Goal: Browse casually

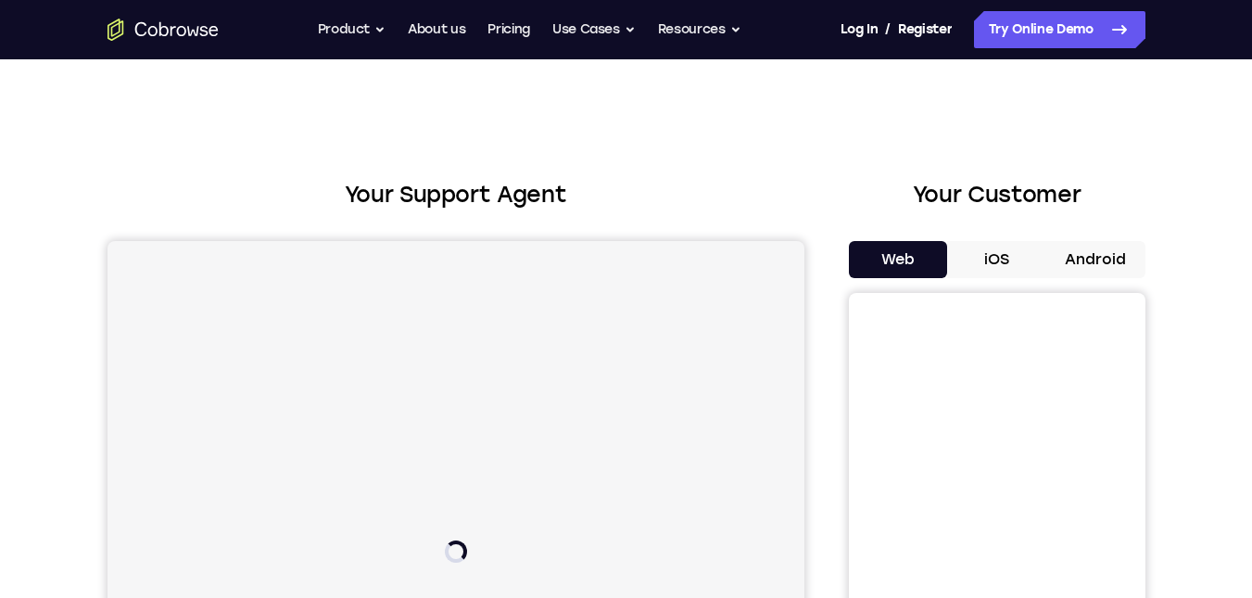
click at [1097, 260] on button "Android" at bounding box center [1095, 259] width 99 height 37
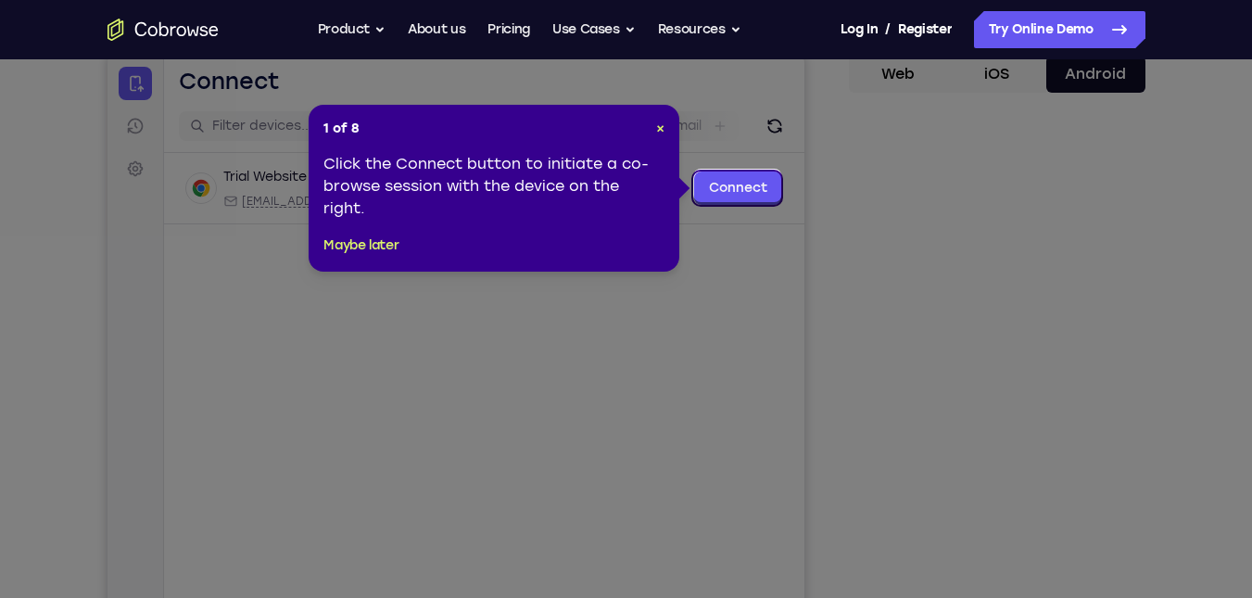
scroll to position [188, 0]
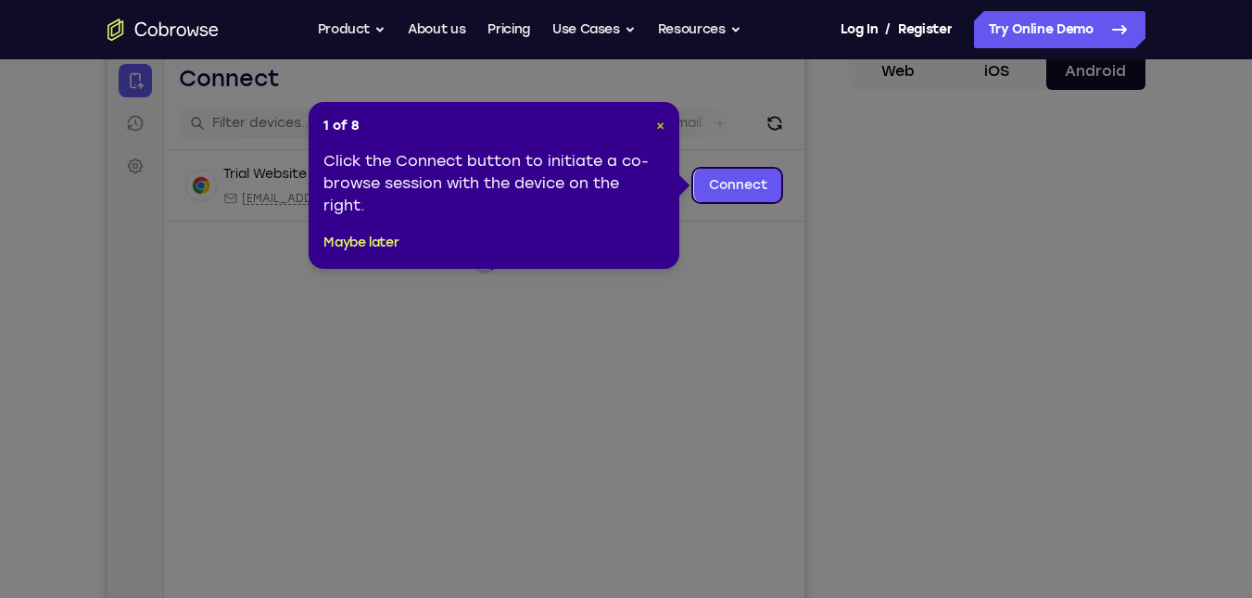
click at [660, 125] on span "×" at bounding box center [660, 126] width 8 height 16
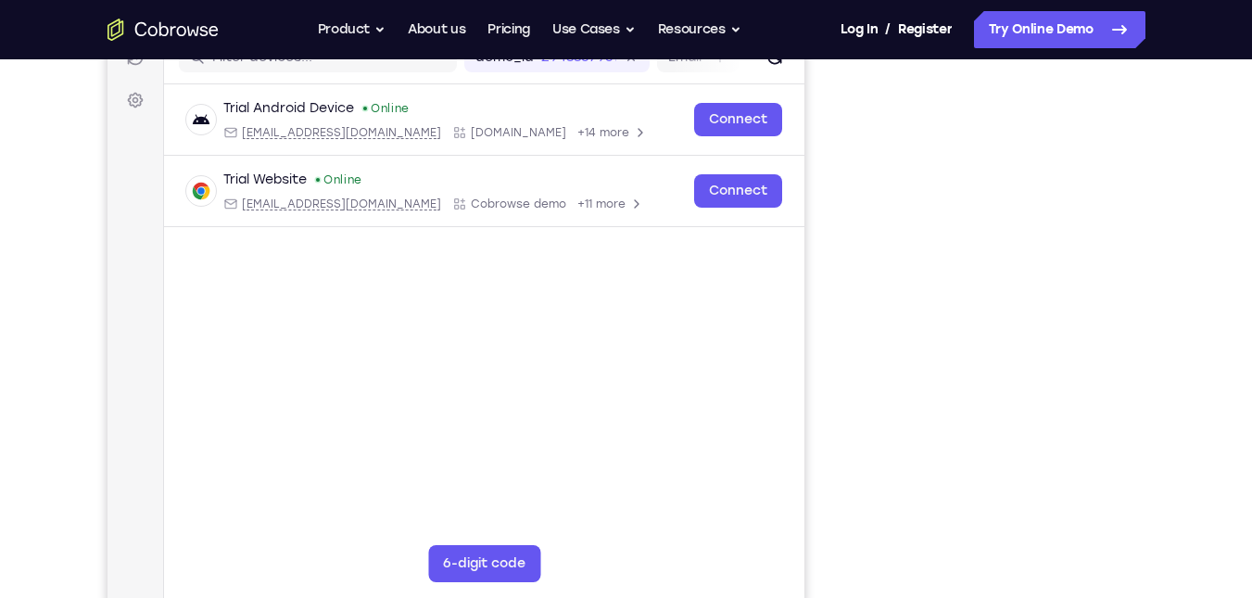
scroll to position [252, 0]
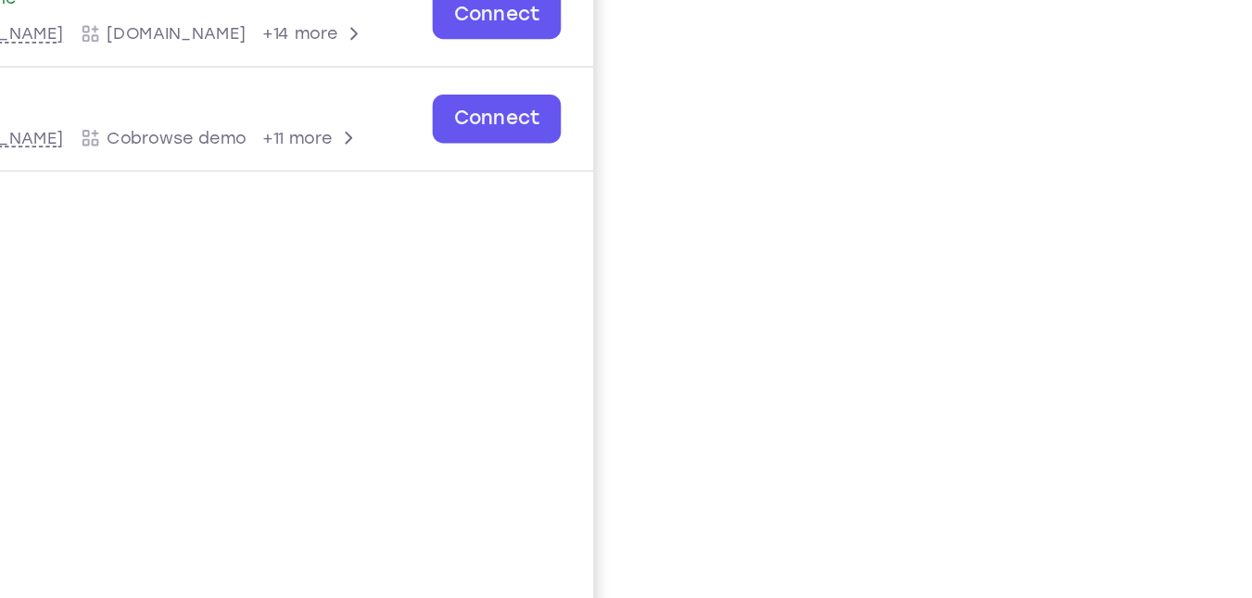
click at [1153, 163] on div "Your Support Agent Your Customer Web iOS Android Next Steps We’d be happy to gi…" at bounding box center [626, 418] width 1186 height 1222
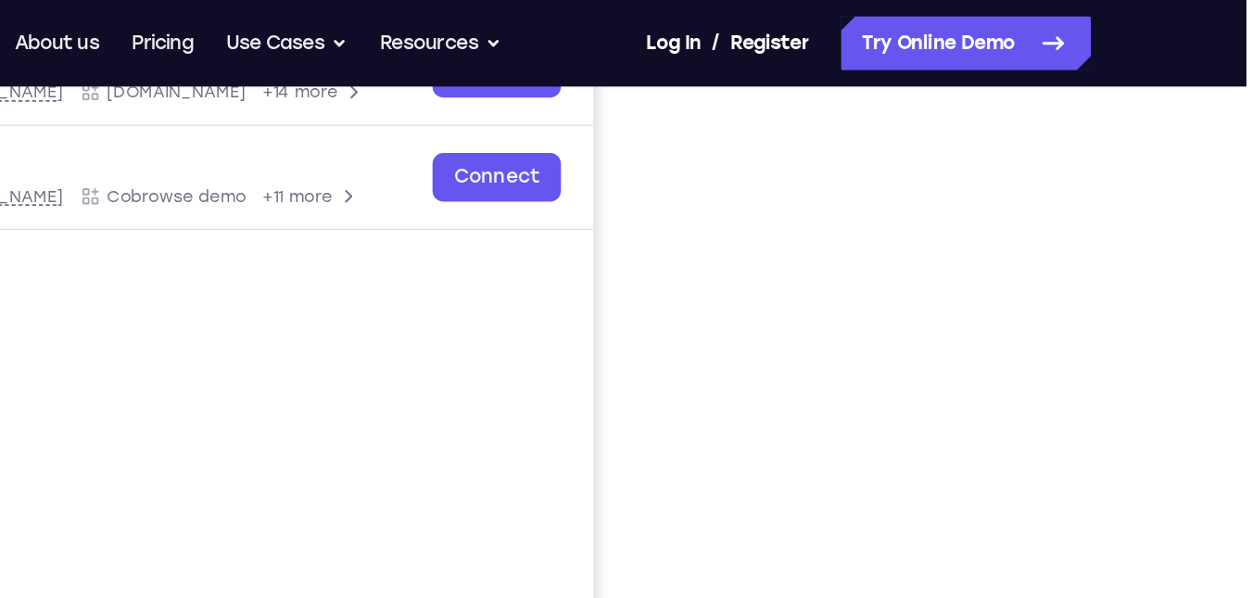
scroll to position [318, 0]
